Goal: Communication & Community: Answer question/provide support

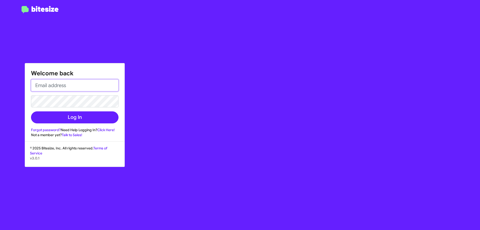
type input "cshenise@nielsenautos.com"
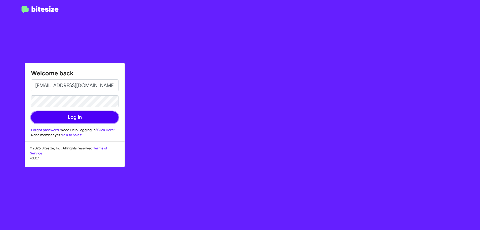
click at [79, 123] on button "Log In" at bounding box center [75, 117] width 88 height 12
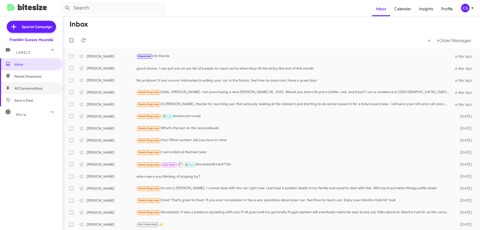
click at [33, 88] on span "All Conversations" at bounding box center [28, 88] width 28 height 5
type input "in:all-conversations"
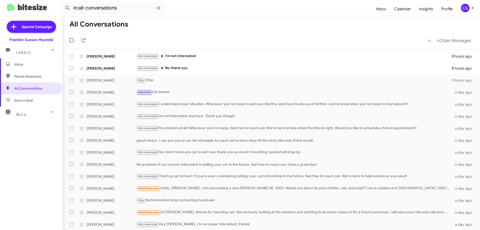
click at [197, 66] on div "Not-Interested No thank you" at bounding box center [294, 68] width 315 height 6
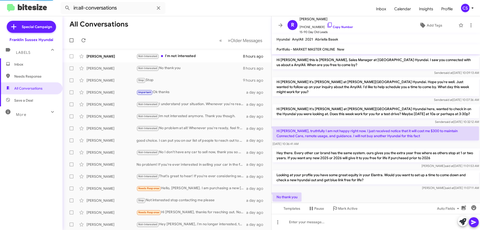
scroll to position [20, 0]
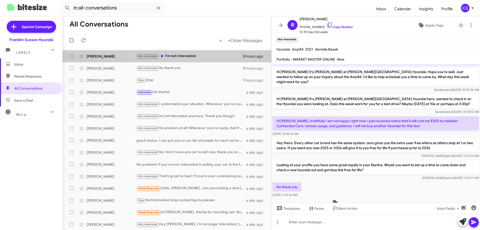
click at [178, 57] on div "Not-Interested I'm not interested" at bounding box center [190, 56] width 107 height 6
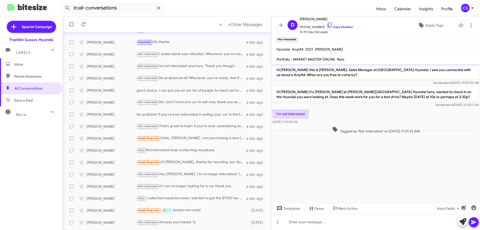
scroll to position [61, 0]
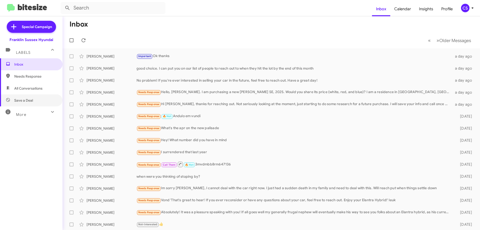
click at [24, 104] on span "Save a Deal" at bounding box center [31, 100] width 63 height 12
type input "in:not-interested"
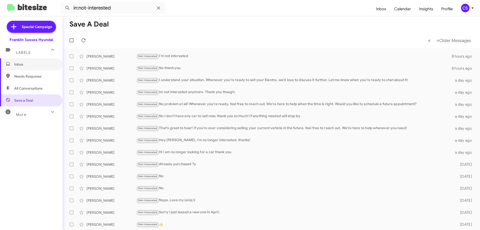
click at [31, 62] on span "Inbox" at bounding box center [35, 64] width 43 height 5
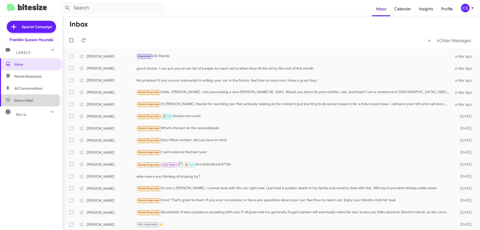
click at [29, 99] on span "Save a Deal" at bounding box center [23, 100] width 19 height 5
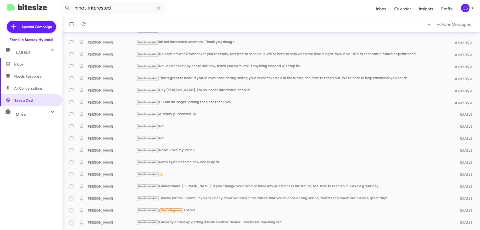
scroll to position [61, 0]
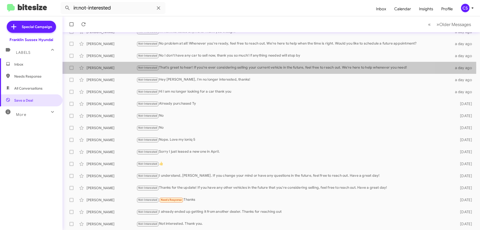
click at [202, 68] on div "Not-Interested That's great to hear! If you're ever considering selling your cu…" at bounding box center [295, 68] width 316 height 6
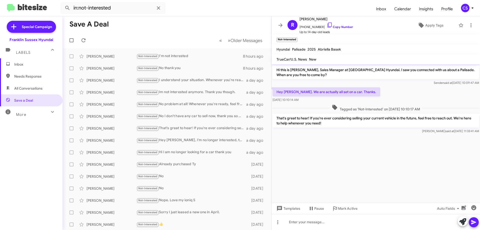
click at [191, 104] on div "Not-Interested No problem at all! Whenever you're ready, feel free to reach out…" at bounding box center [192, 104] width 110 height 6
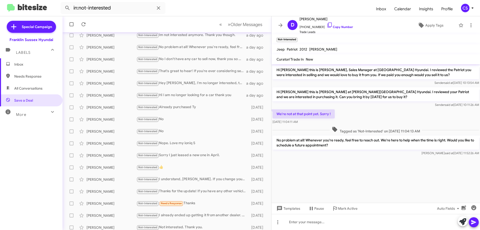
scroll to position [61, 0]
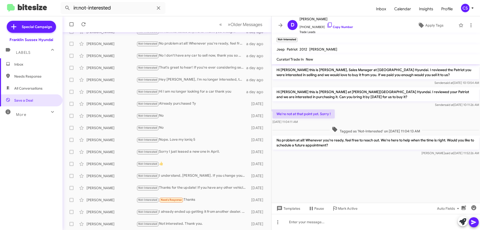
click at [208, 152] on div "Not-Interested Sorry I just leased a new one in April." at bounding box center [193, 152] width 112 height 6
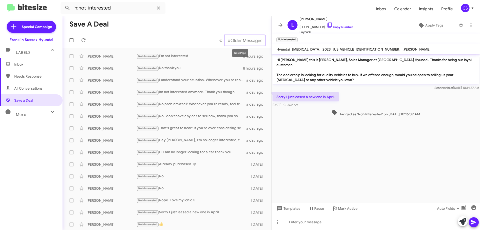
click at [228, 40] on span "»" at bounding box center [229, 40] width 3 height 6
click at [206, 80] on div "Not-Interested [PERSON_NAME] I'm not looking any longer thanks" at bounding box center [193, 80] width 112 height 6
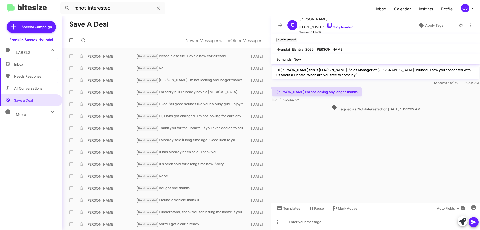
click at [213, 116] on div "Not-Interested Hi, Plans got changed. I'm not looking for cars anymore. Thanks …" at bounding box center [193, 116] width 112 height 6
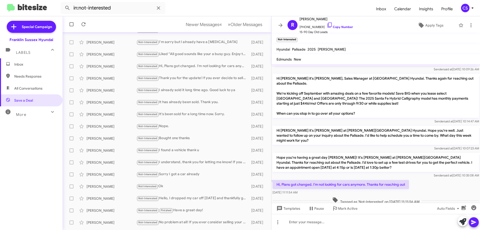
scroll to position [61, 0]
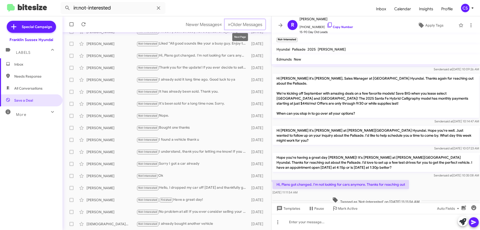
click at [228, 26] on span "»" at bounding box center [229, 24] width 3 height 6
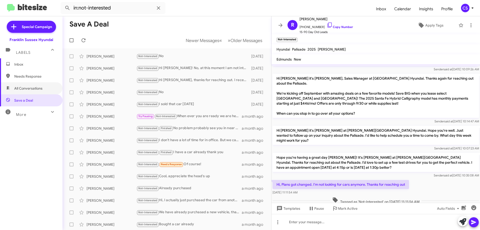
click at [34, 88] on span "All Conversations" at bounding box center [28, 88] width 28 height 5
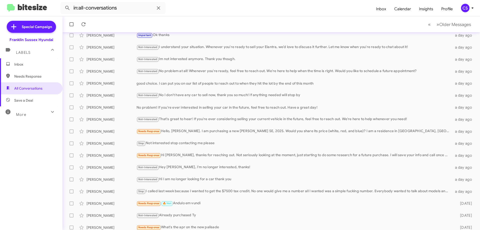
scroll to position [61, 0]
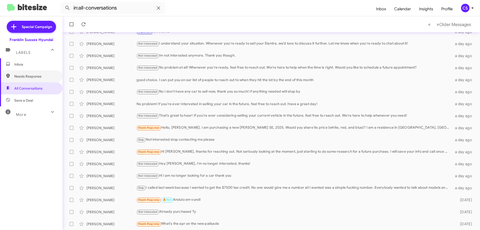
click at [40, 79] on span "Needs Response" at bounding box center [31, 76] width 63 height 12
type input "in:needs-response"
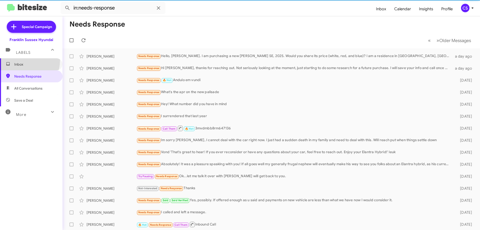
click at [21, 60] on span "Inbox" at bounding box center [31, 64] width 63 height 12
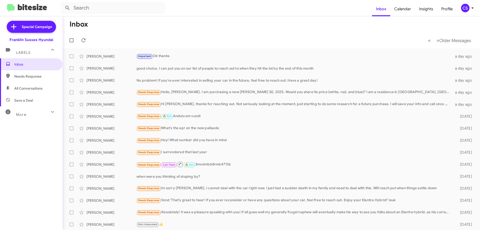
click at [262, 108] on div "[PERSON_NAME] Needs Response Hi [PERSON_NAME], thanks for reaching out. Not ser…" at bounding box center [272, 104] width 410 height 10
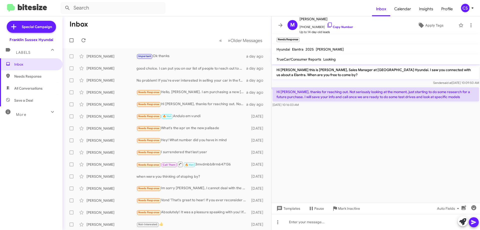
click at [188, 58] on div "Important Ok thanks" at bounding box center [192, 56] width 110 height 6
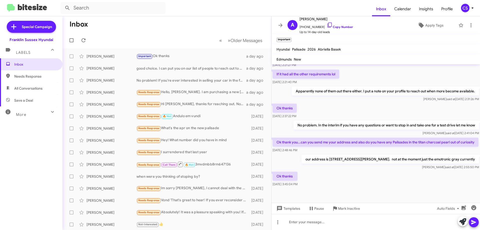
click at [193, 94] on div "Needs Response Hello, [PERSON_NAME]. I am purchasing a new [PERSON_NAME] SE, 20…" at bounding box center [192, 92] width 110 height 6
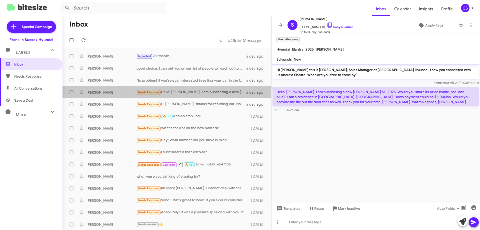
click at [193, 94] on div "Needs Response Hello, [PERSON_NAME]. I am purchasing a new [PERSON_NAME] SE, 20…" at bounding box center [192, 92] width 110 height 6
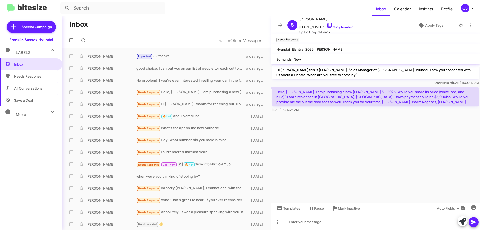
click at [195, 102] on div "Needs Response Hi [PERSON_NAME], thanks for reaching out. Not seriously looking…" at bounding box center [192, 104] width 110 height 6
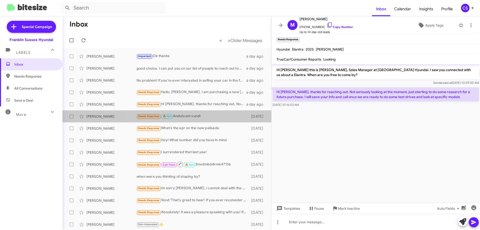
click at [197, 116] on div "Needs Response 🔥 Hot Andulo em vundi" at bounding box center [193, 116] width 112 height 6
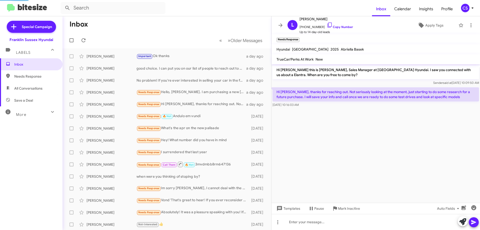
scroll to position [229, 0]
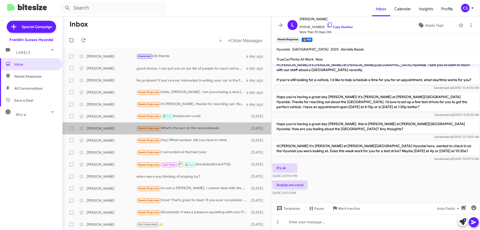
click at [197, 129] on div "Needs Response What's the apr on the new palisade" at bounding box center [193, 128] width 112 height 6
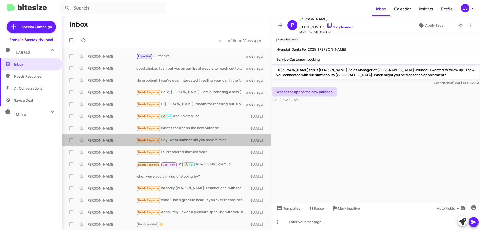
click at [197, 139] on div "Needs Response Hey! What number did you have in mind" at bounding box center [193, 140] width 112 height 6
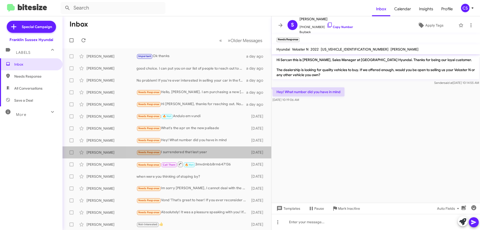
click at [198, 152] on div "Needs Response I surrendered that last year" at bounding box center [193, 152] width 112 height 6
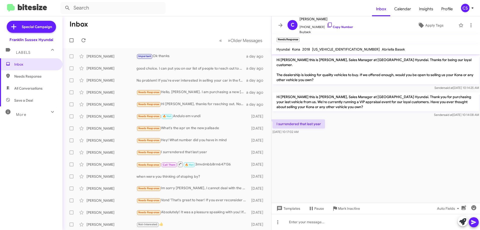
click at [214, 165] on div "Needs Response Call Them 🔥 Hot 3mvdmbb8rm647136" at bounding box center [193, 164] width 112 height 6
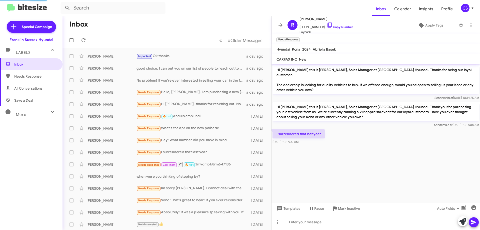
scroll to position [38, 0]
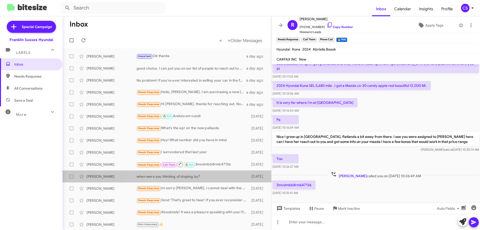
click at [214, 177] on div "when were you thinking of stoping by?" at bounding box center [193, 176] width 112 height 5
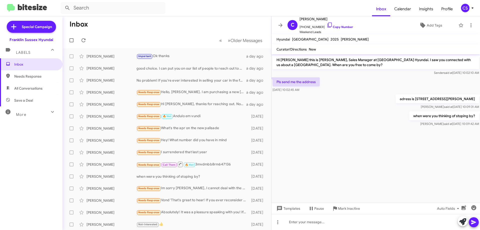
click at [209, 186] on div "Needs Response Im sorry [PERSON_NAME], I cannot deal with the car right now. I …" at bounding box center [193, 188] width 112 height 6
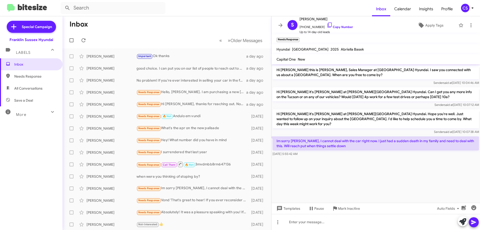
click at [207, 198] on div "Needs Response Vond 'That's great to hear! If you ever reconsider or have any q…" at bounding box center [193, 200] width 112 height 6
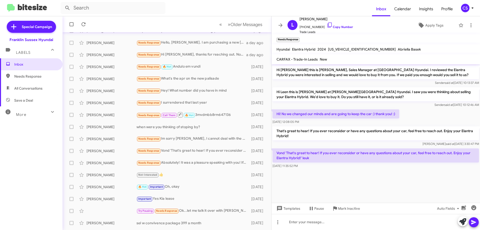
scroll to position [50, 0]
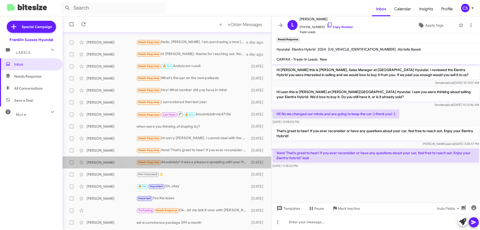
click at [197, 163] on div "Needs Response Absolutely! It was a pleasure speaking with you! If all goes wel…" at bounding box center [193, 162] width 112 height 6
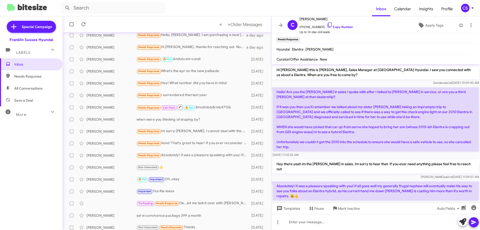
scroll to position [61, 0]
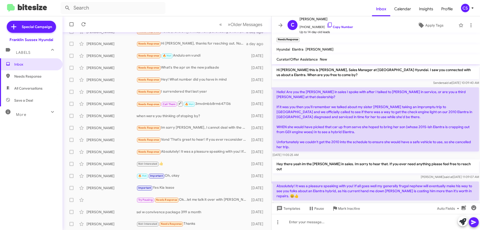
click at [198, 200] on div "Try Pausing Needs Response Ok...let me talk it over with [PERSON_NAME] will get…" at bounding box center [193, 200] width 112 height 6
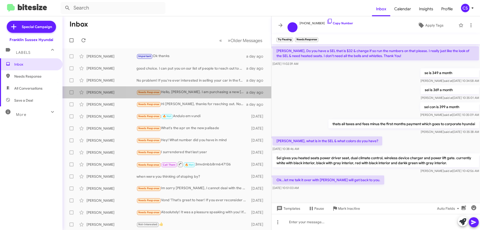
click at [187, 92] on div "Needs Response Hello, [PERSON_NAME]. I am purchasing a new [PERSON_NAME] SE, 20…" at bounding box center [192, 92] width 110 height 6
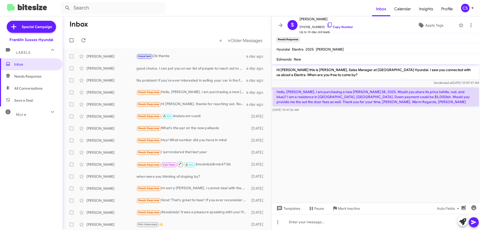
click at [123, 92] on div "[PERSON_NAME]" at bounding box center [112, 92] width 50 height 5
